Goal: Use online tool/utility: Utilize a website feature to perform a specific function

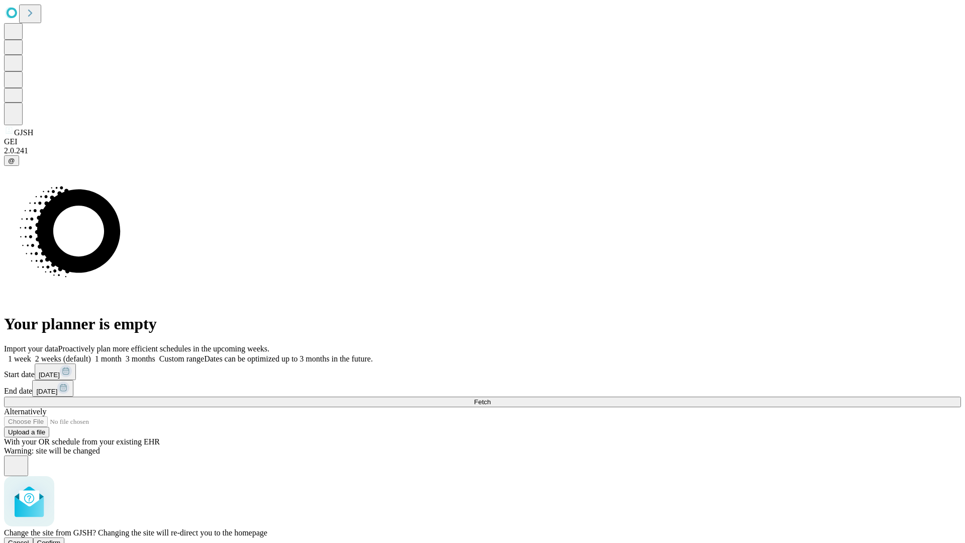
click at [61, 539] on span "Confirm" at bounding box center [49, 543] width 24 height 8
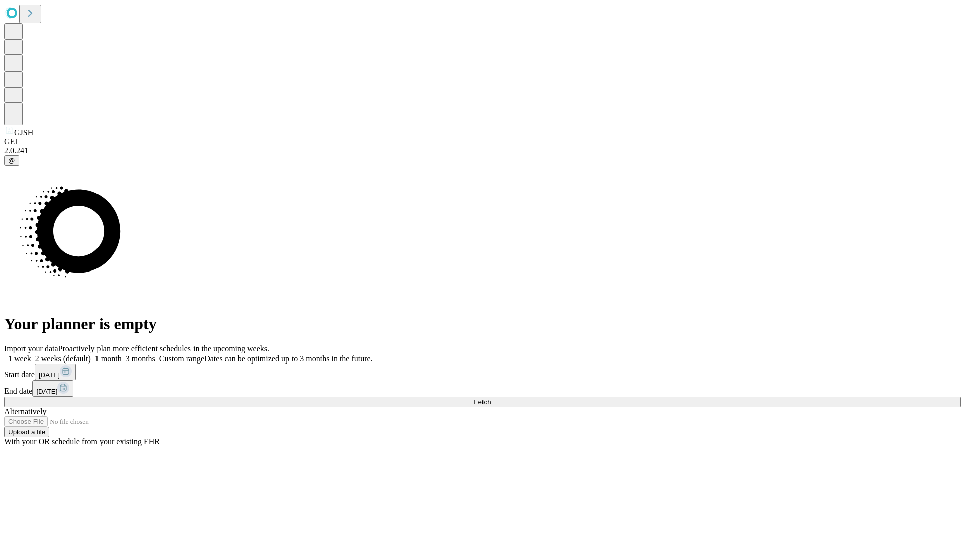
click at [31, 354] on label "1 week" at bounding box center [17, 358] width 27 height 9
click at [491, 398] on span "Fetch" at bounding box center [482, 402] width 17 height 8
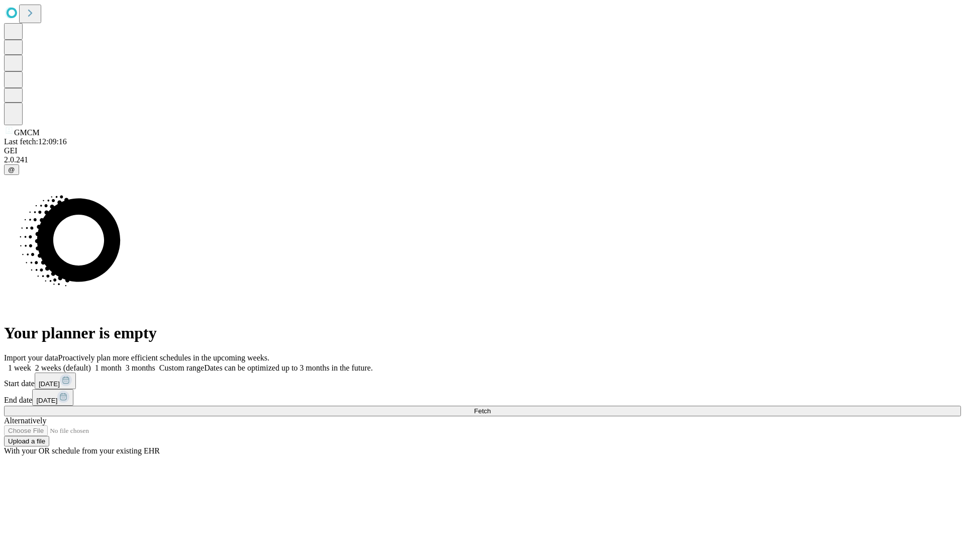
click at [31, 364] on label "1 week" at bounding box center [17, 368] width 27 height 9
click at [491, 407] on span "Fetch" at bounding box center [482, 411] width 17 height 8
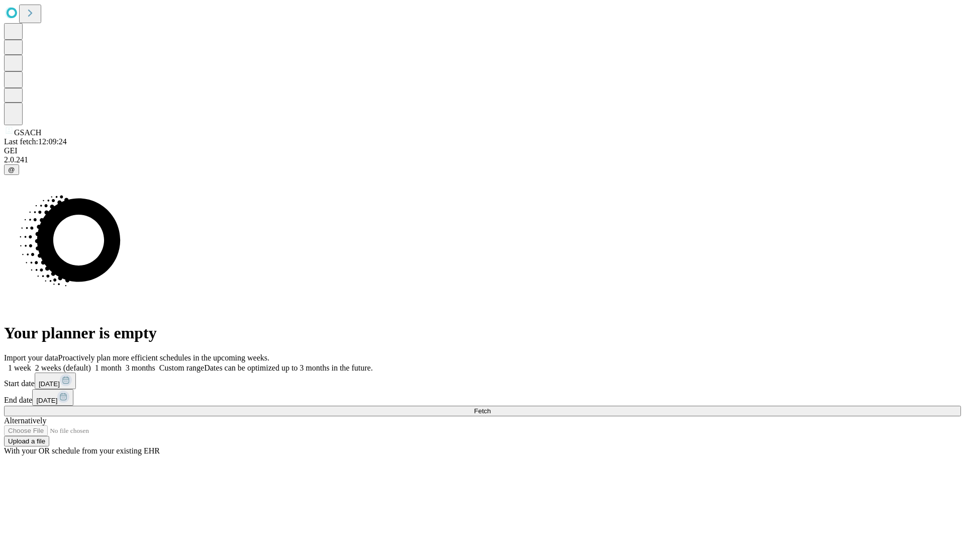
click at [31, 364] on label "1 week" at bounding box center [17, 368] width 27 height 9
click at [491, 407] on span "Fetch" at bounding box center [482, 411] width 17 height 8
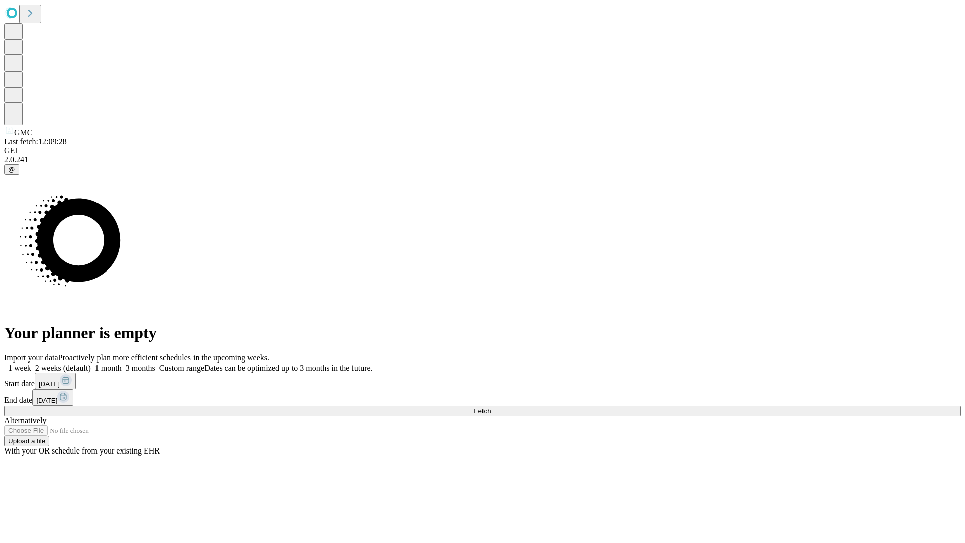
click at [31, 364] on label "1 week" at bounding box center [17, 368] width 27 height 9
click at [491, 407] on span "Fetch" at bounding box center [482, 411] width 17 height 8
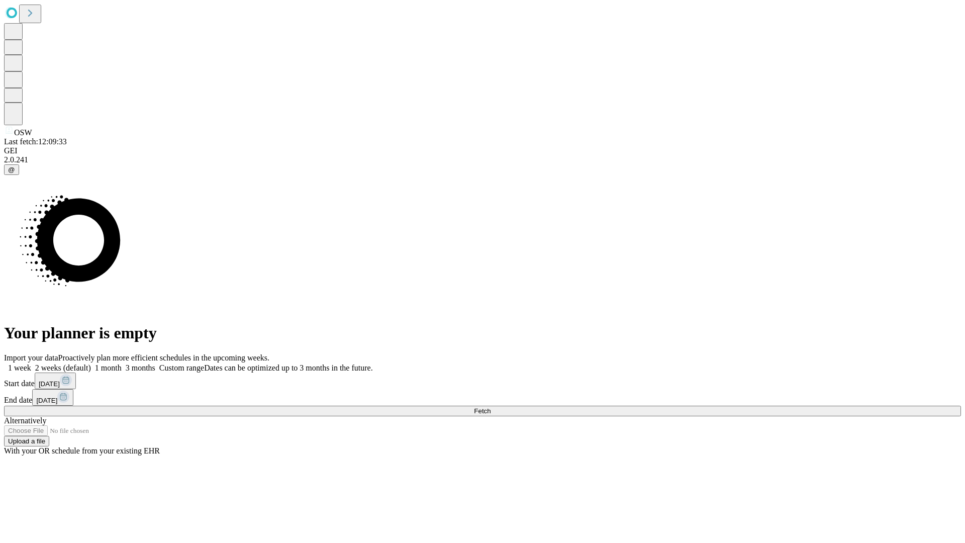
click at [31, 364] on label "1 week" at bounding box center [17, 368] width 27 height 9
click at [491, 407] on span "Fetch" at bounding box center [482, 411] width 17 height 8
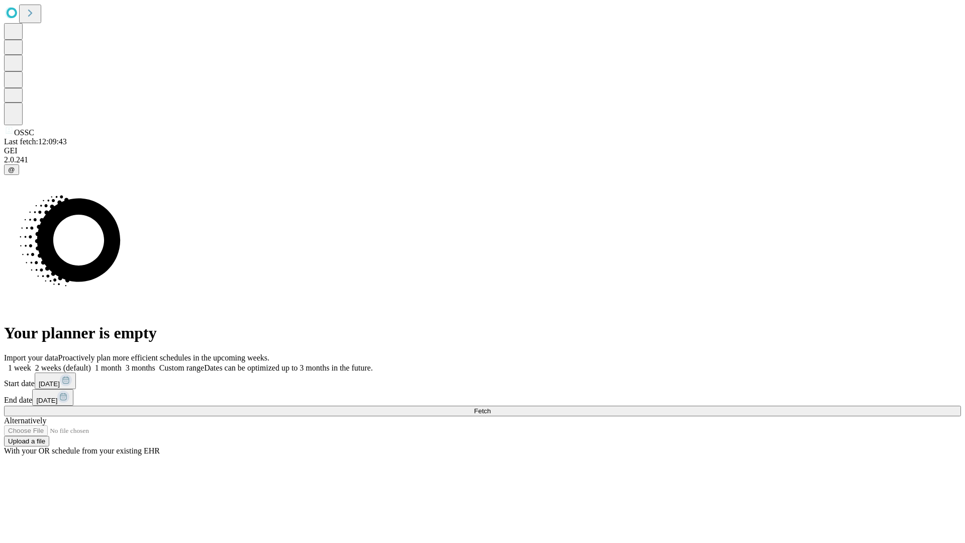
click at [31, 364] on label "1 week" at bounding box center [17, 368] width 27 height 9
click at [491, 407] on span "Fetch" at bounding box center [482, 411] width 17 height 8
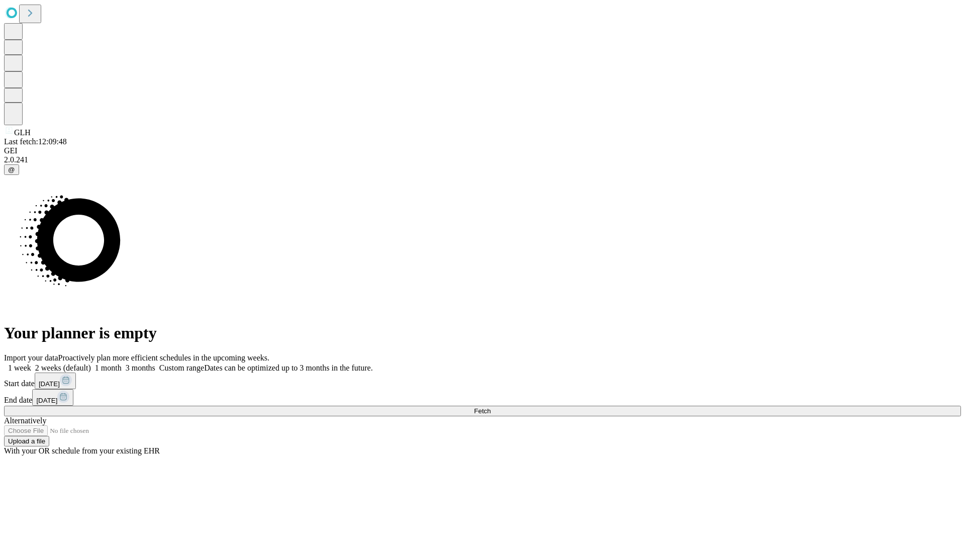
click at [31, 364] on label "1 week" at bounding box center [17, 368] width 27 height 9
click at [491, 407] on span "Fetch" at bounding box center [482, 411] width 17 height 8
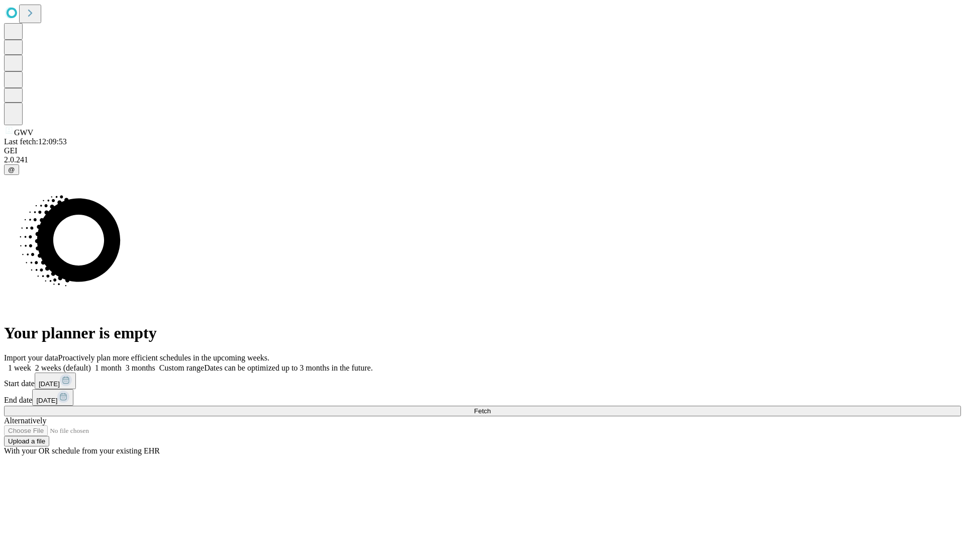
click at [31, 364] on label "1 week" at bounding box center [17, 368] width 27 height 9
click at [491, 407] on span "Fetch" at bounding box center [482, 411] width 17 height 8
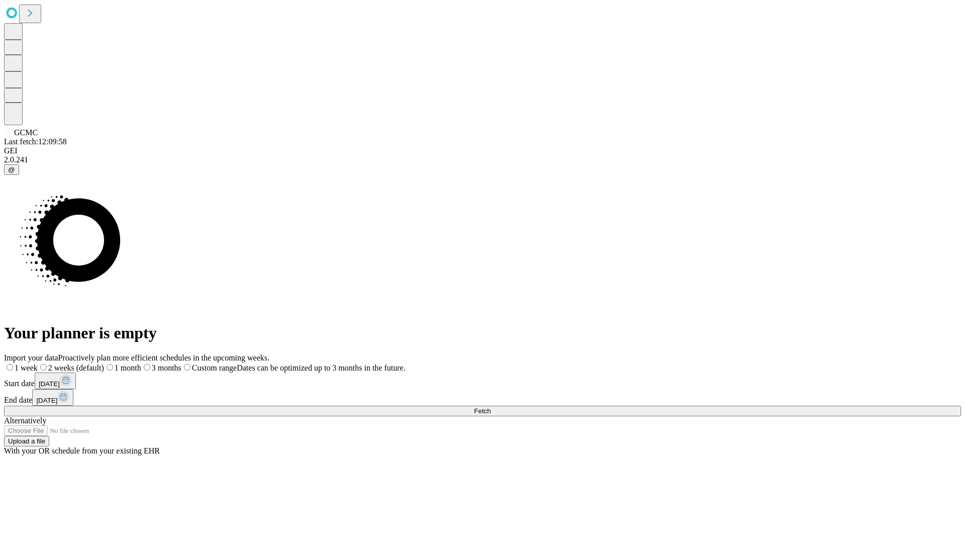
click at [38, 364] on label "1 week" at bounding box center [21, 368] width 34 height 9
click at [491, 407] on span "Fetch" at bounding box center [482, 411] width 17 height 8
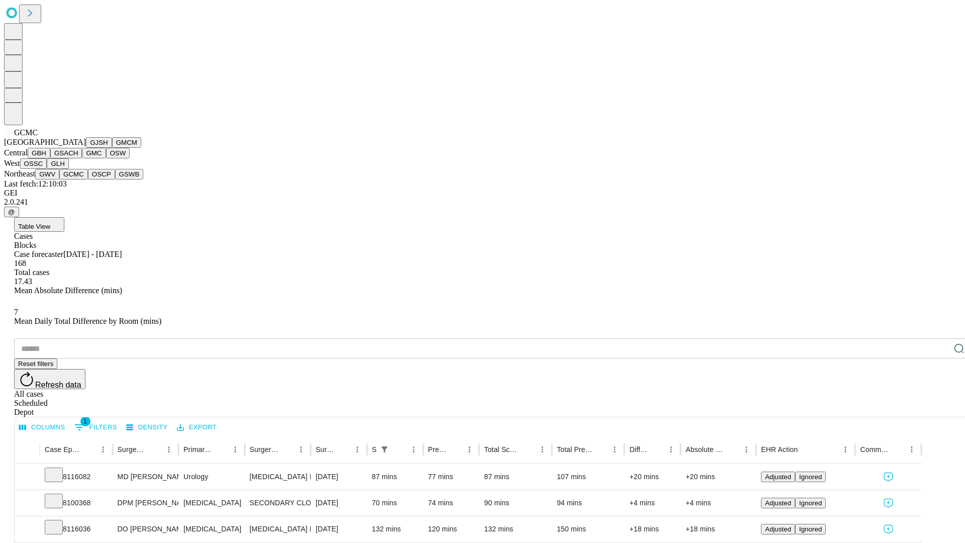
click at [88, 180] on button "OSCP" at bounding box center [101, 174] width 27 height 11
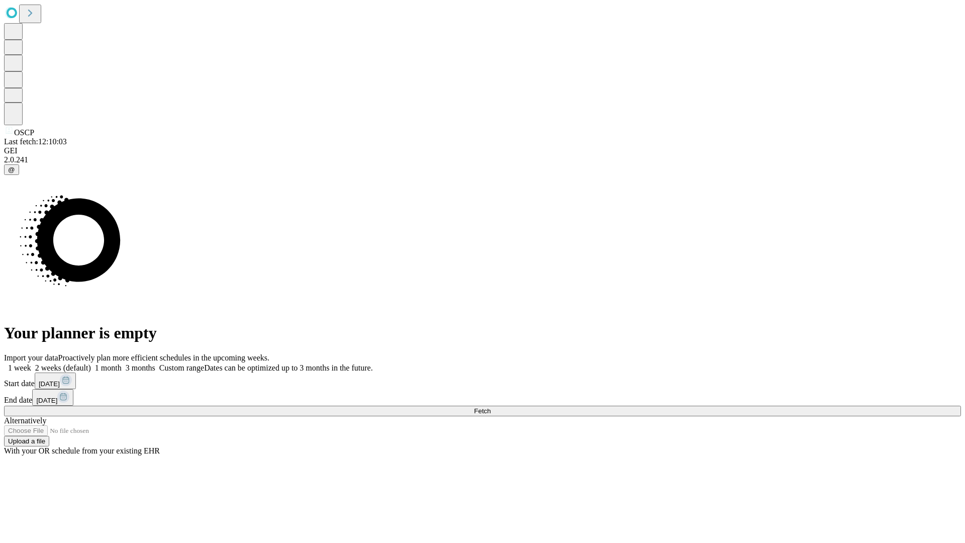
click at [31, 364] on label "1 week" at bounding box center [17, 368] width 27 height 9
click at [491, 407] on span "Fetch" at bounding box center [482, 411] width 17 height 8
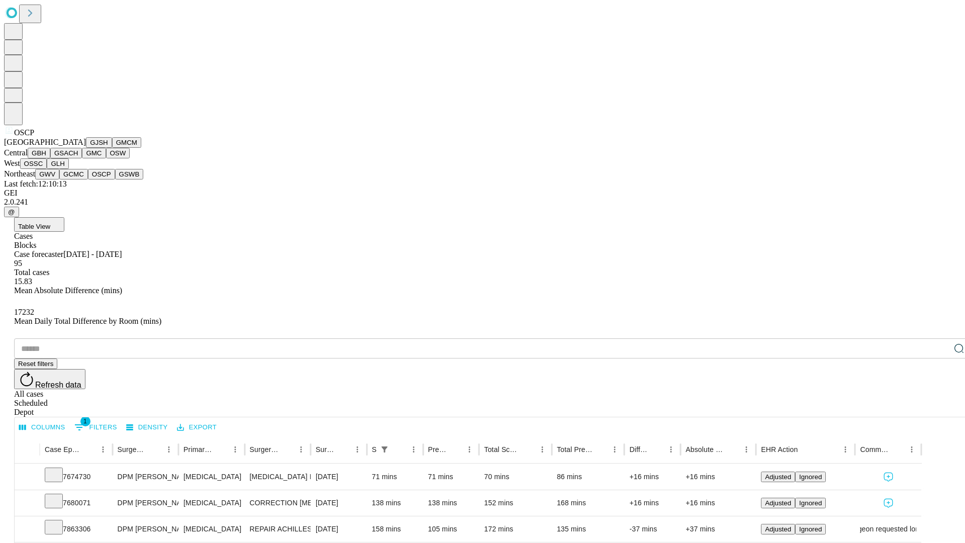
click at [115, 180] on button "GSWB" at bounding box center [129, 174] width 29 height 11
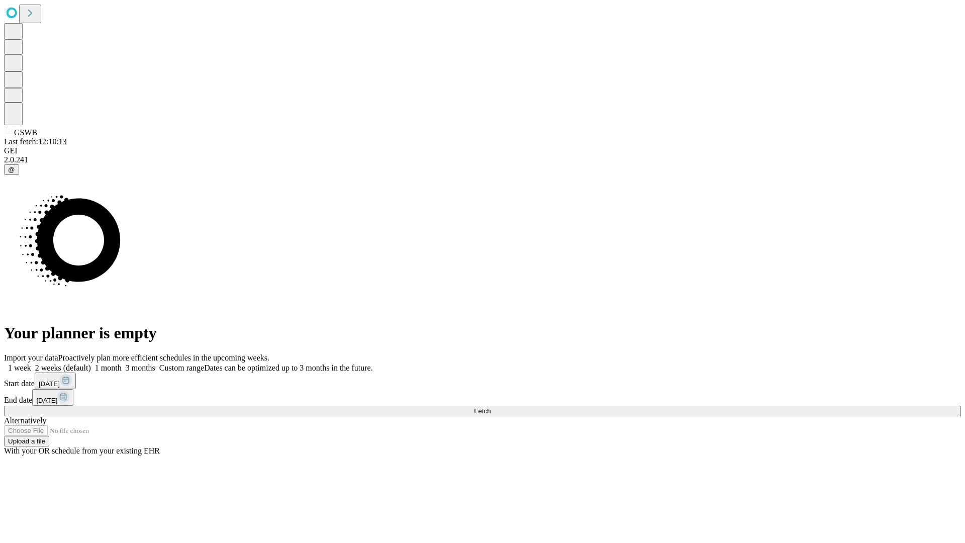
click at [31, 364] on label "1 week" at bounding box center [17, 368] width 27 height 9
click at [491, 407] on span "Fetch" at bounding box center [482, 411] width 17 height 8
